Goal: Task Accomplishment & Management: Use online tool/utility

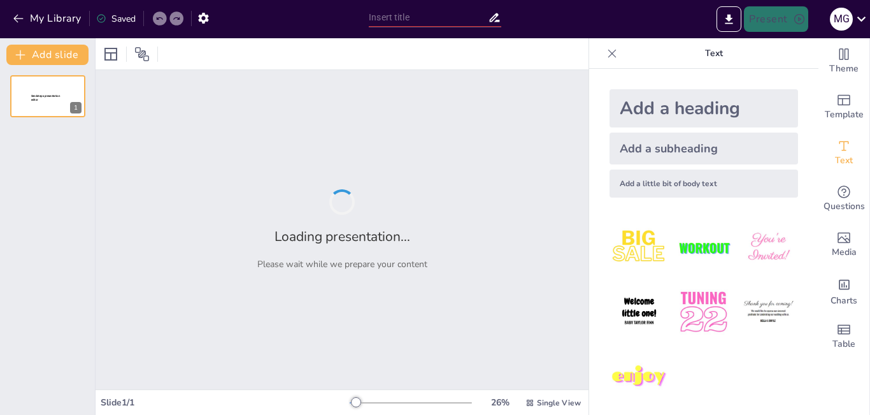
type input "Imported Presentación Proyecto Capacitacion Tiendas Maxima.pptx"
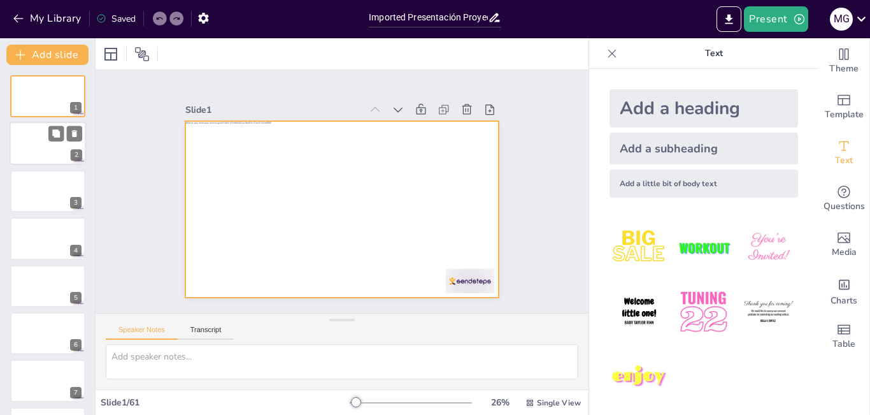
click at [40, 141] on div at bounding box center [48, 143] width 76 height 43
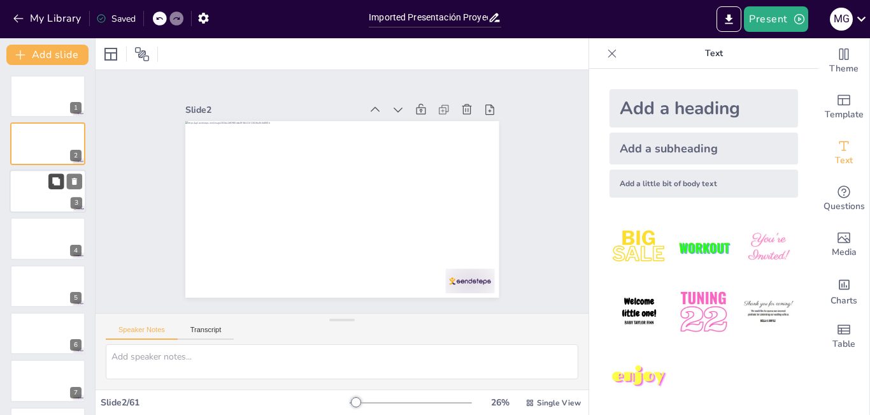
click at [52, 176] on button at bounding box center [55, 180] width 15 height 15
click at [48, 84] on button at bounding box center [55, 85] width 15 height 15
click at [65, 94] on div at bounding box center [48, 96] width 76 height 43
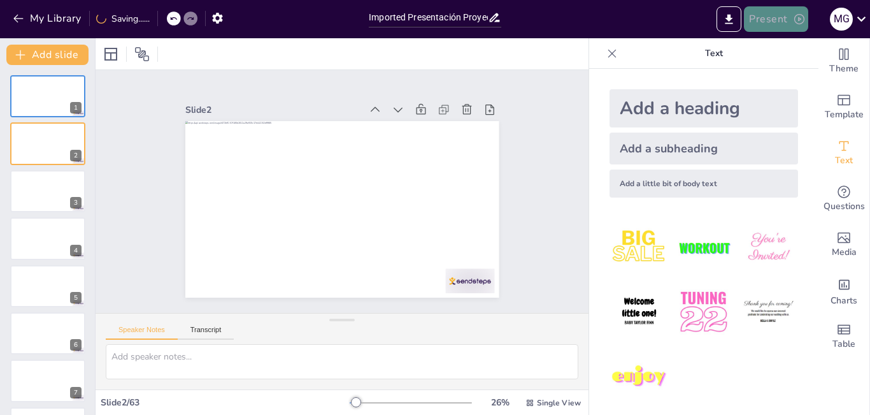
click at [766, 24] on button "Present" at bounding box center [776, 18] width 64 height 25
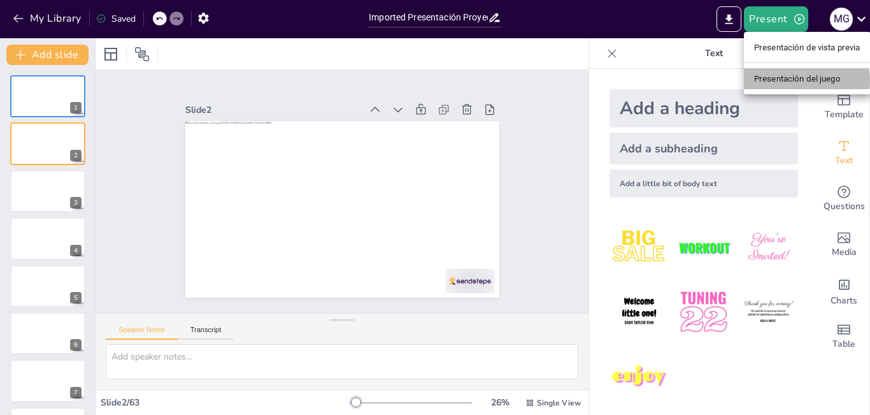
click at [791, 80] on font "Presentación del juego" at bounding box center [797, 79] width 87 height 10
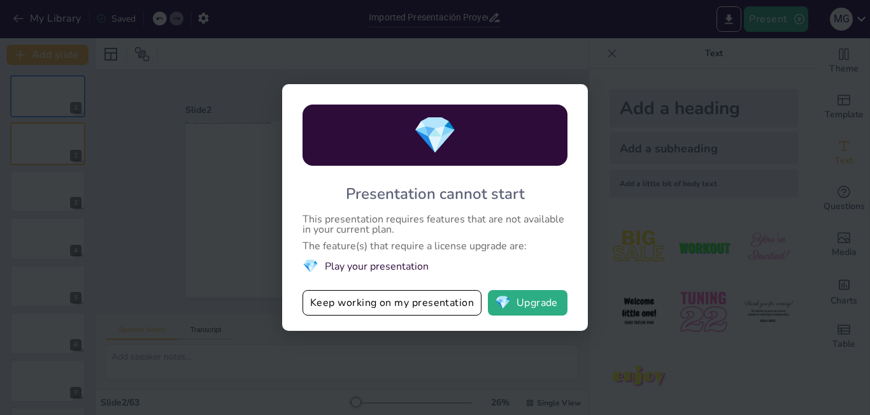
click at [749, 80] on div "💎 Presentation cannot start This presentation requires features that are not av…" at bounding box center [435, 207] width 870 height 415
click at [369, 305] on button "Keep working on my presentation" at bounding box center [392, 302] width 179 height 25
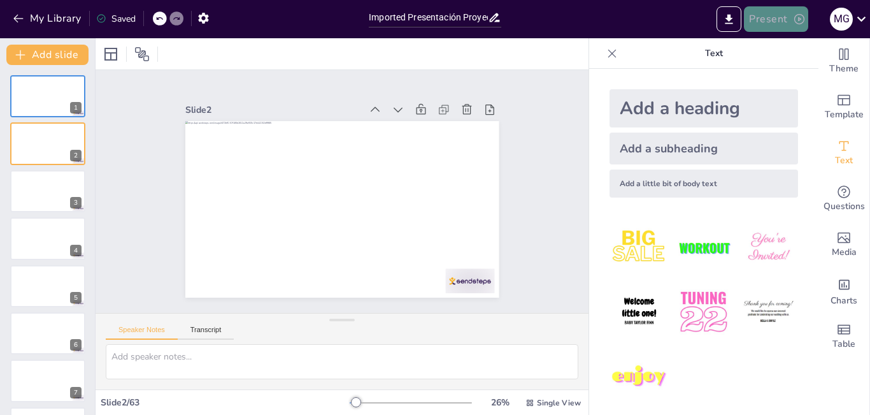
click at [758, 17] on button "Present" at bounding box center [776, 18] width 64 height 25
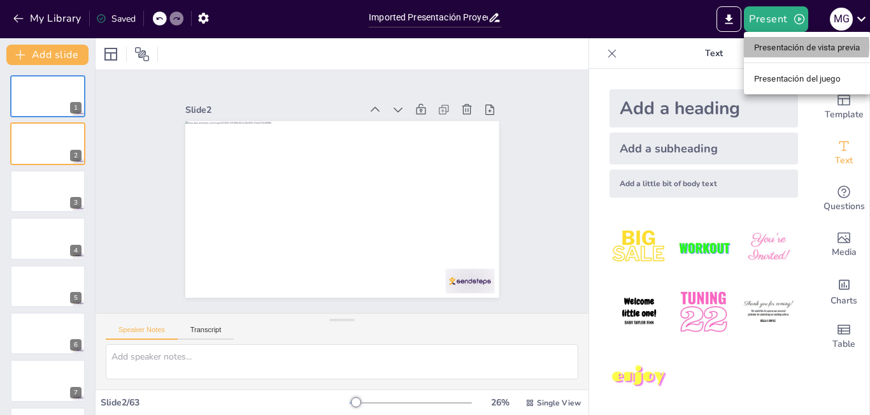
click at [770, 46] on font "Presentación de vista previa" at bounding box center [807, 48] width 106 height 10
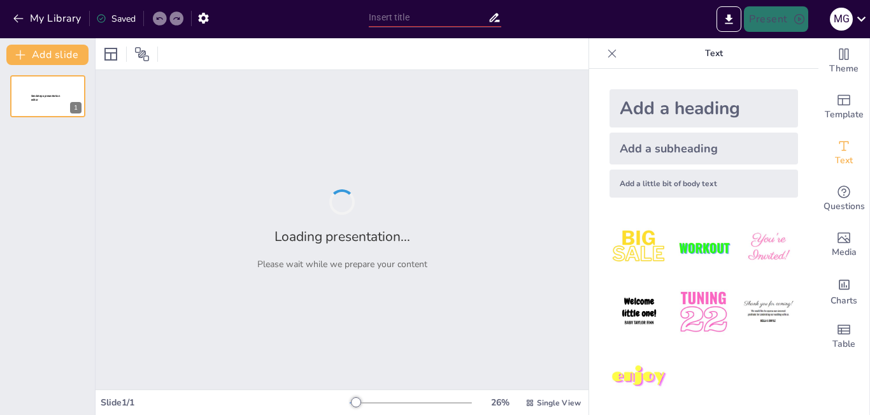
type input "Imported Presentación Proyecto Capacitacion Tiendas Maxima.pptx"
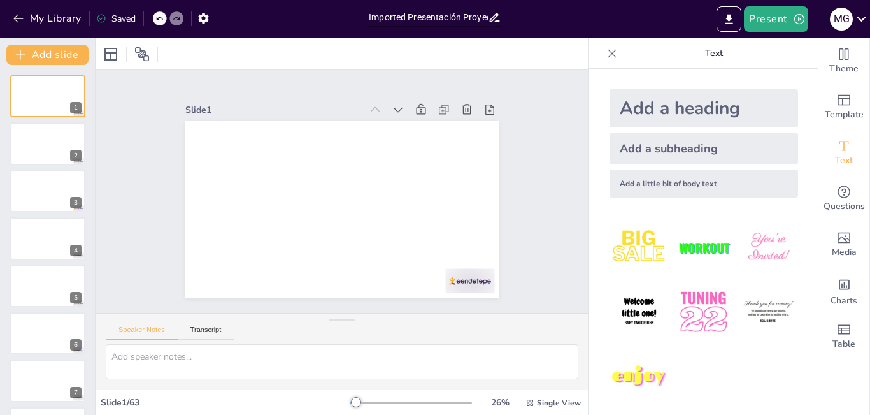
scroll to position [6, 0]
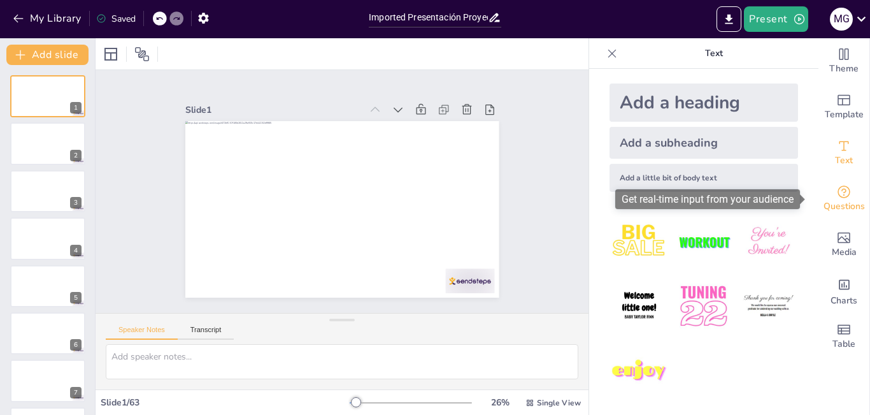
click at [825, 203] on span "Questions" at bounding box center [844, 206] width 41 height 14
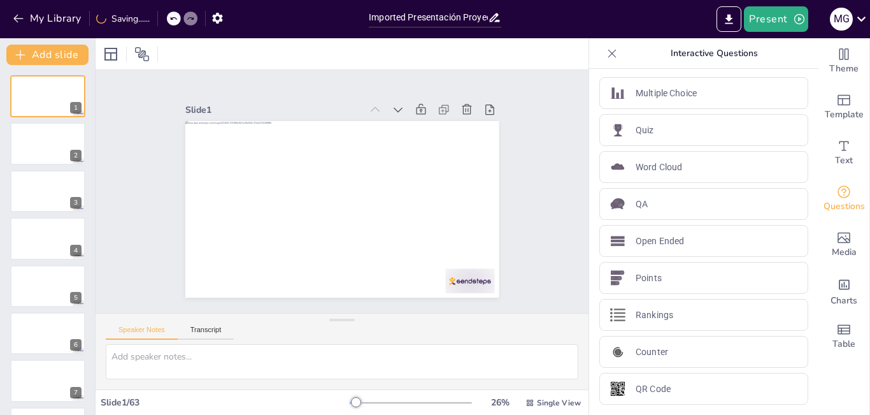
scroll to position [0, 0]
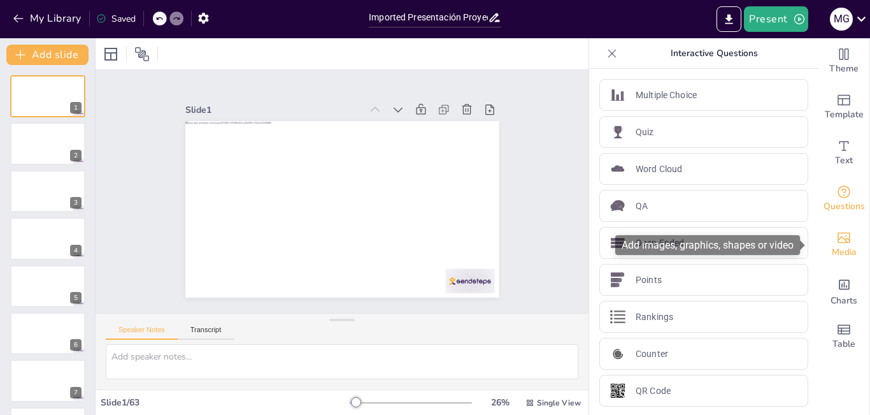
click at [844, 240] on div "Media" at bounding box center [844, 245] width 51 height 46
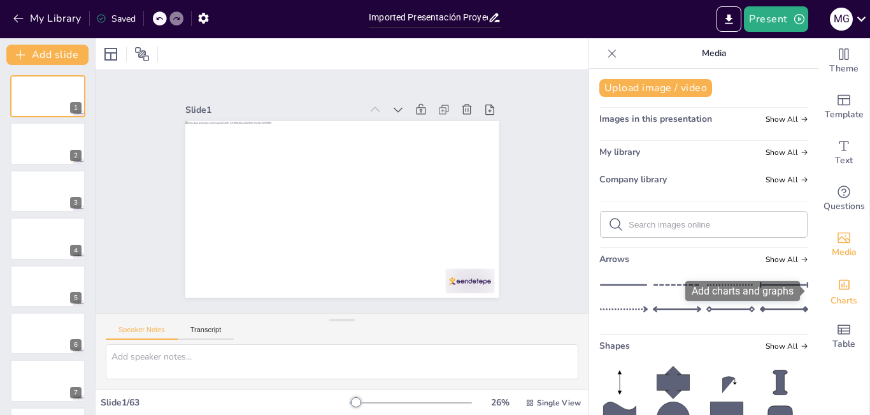
click at [839, 287] on icon "Add charts and graphs" at bounding box center [844, 285] width 11 height 10
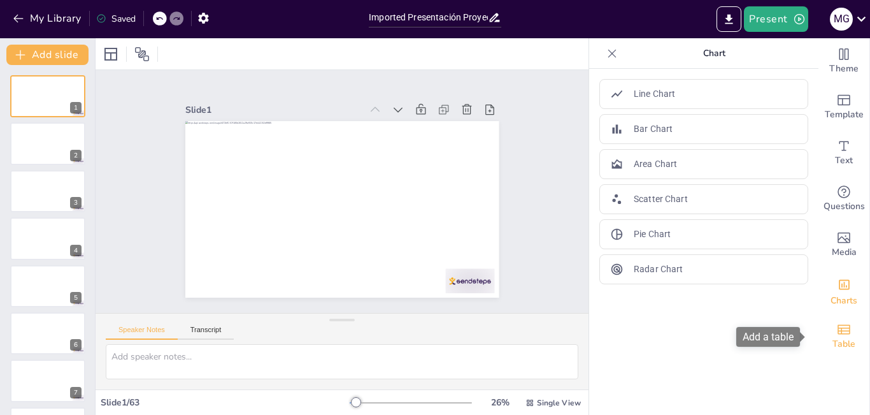
click at [836, 335] on icon "Add a table" at bounding box center [843, 329] width 15 height 15
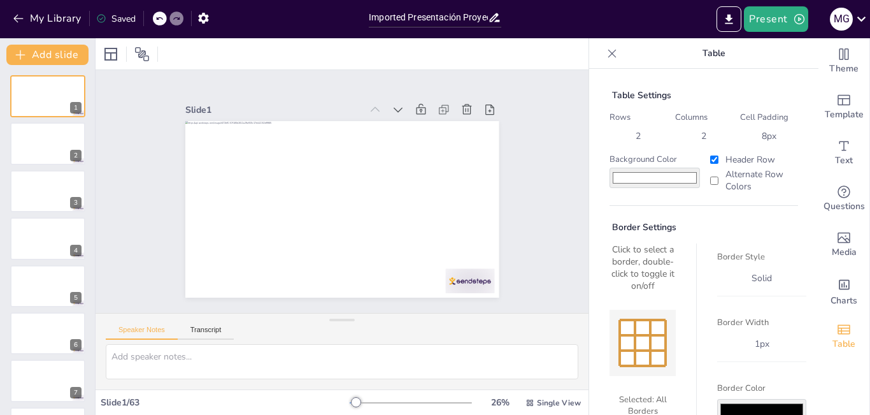
scroll to position [61, 0]
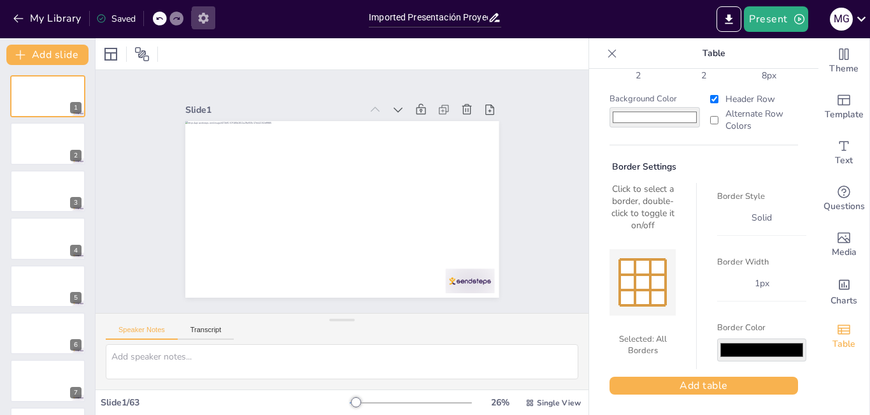
click at [211, 20] on button "button" at bounding box center [204, 17] width 24 height 23
click at [606, 49] on icon at bounding box center [612, 53] width 13 height 13
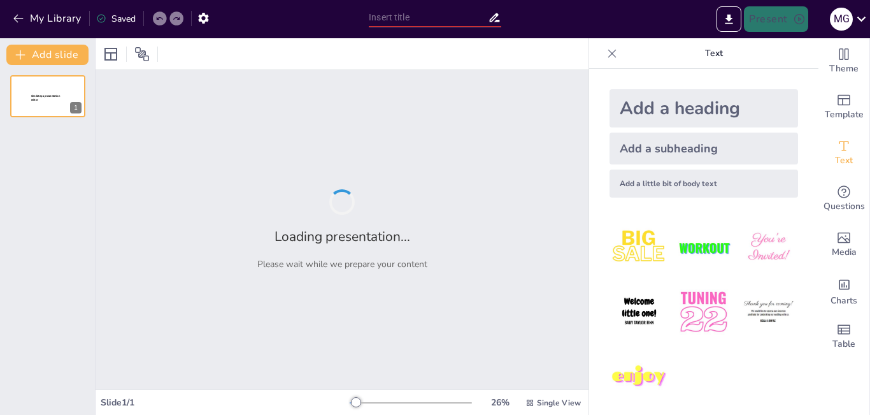
type input "Imported Presentación Proyecto Capacitacion Tiendas Maxima.pptx"
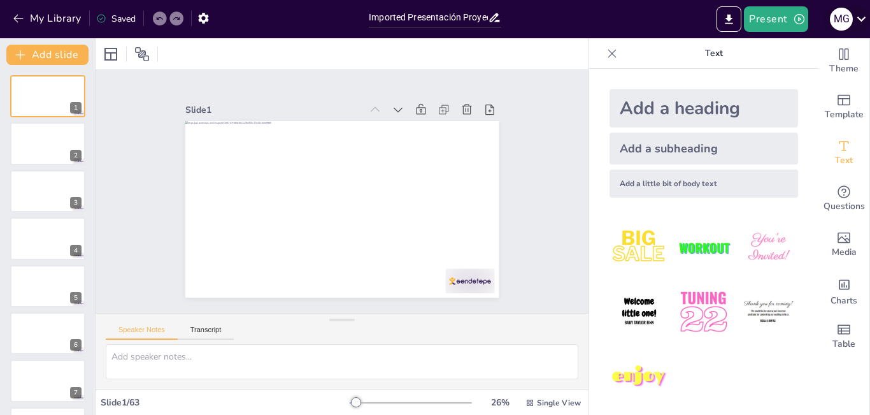
click at [852, 21] on div "M G" at bounding box center [841, 19] width 23 height 23
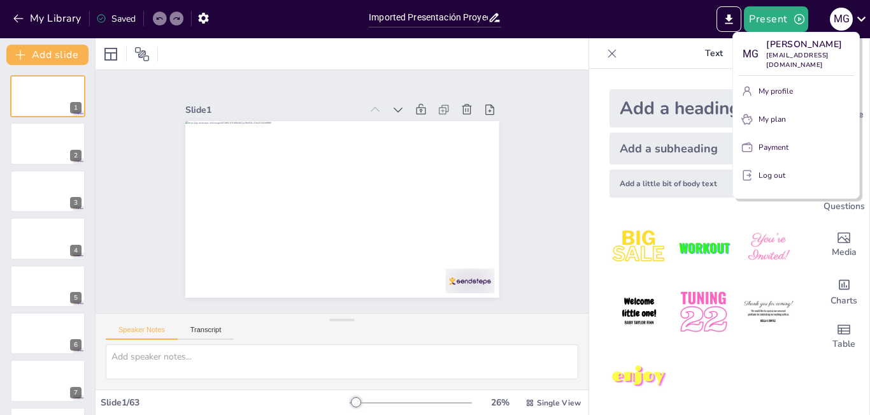
click at [780, 97] on p "My profile" at bounding box center [776, 90] width 34 height 11
